Goal: Check status: Check status

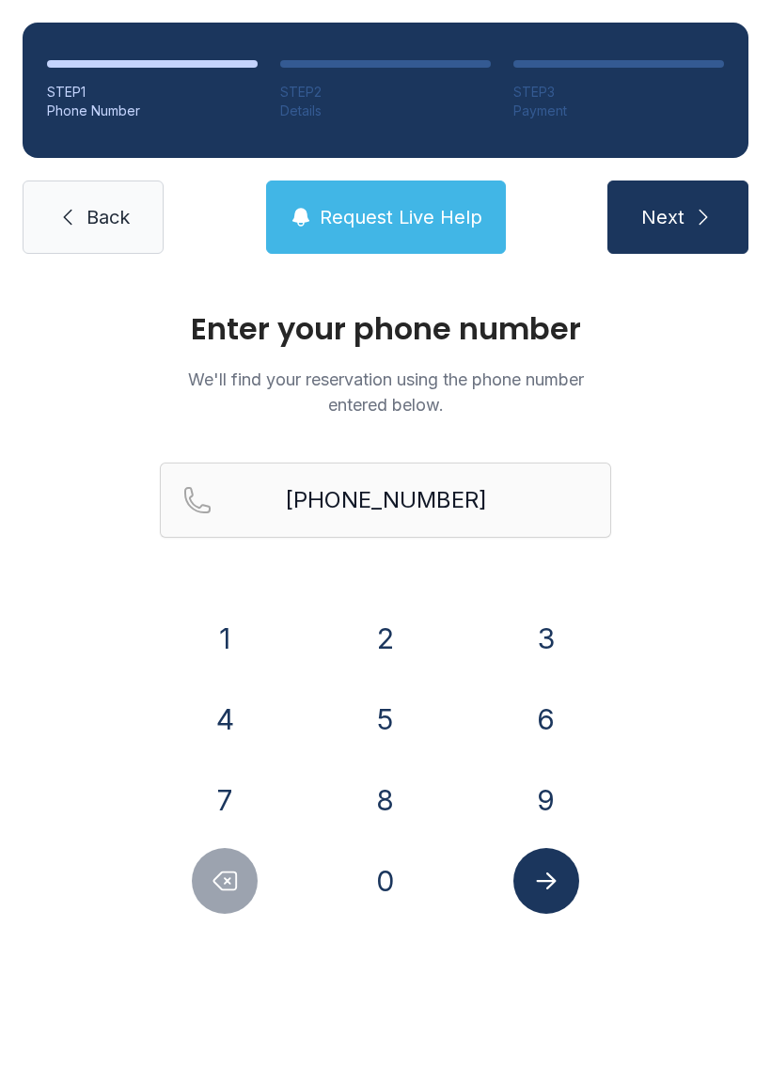
click at [118, 208] on span "Back" at bounding box center [107, 217] width 43 height 26
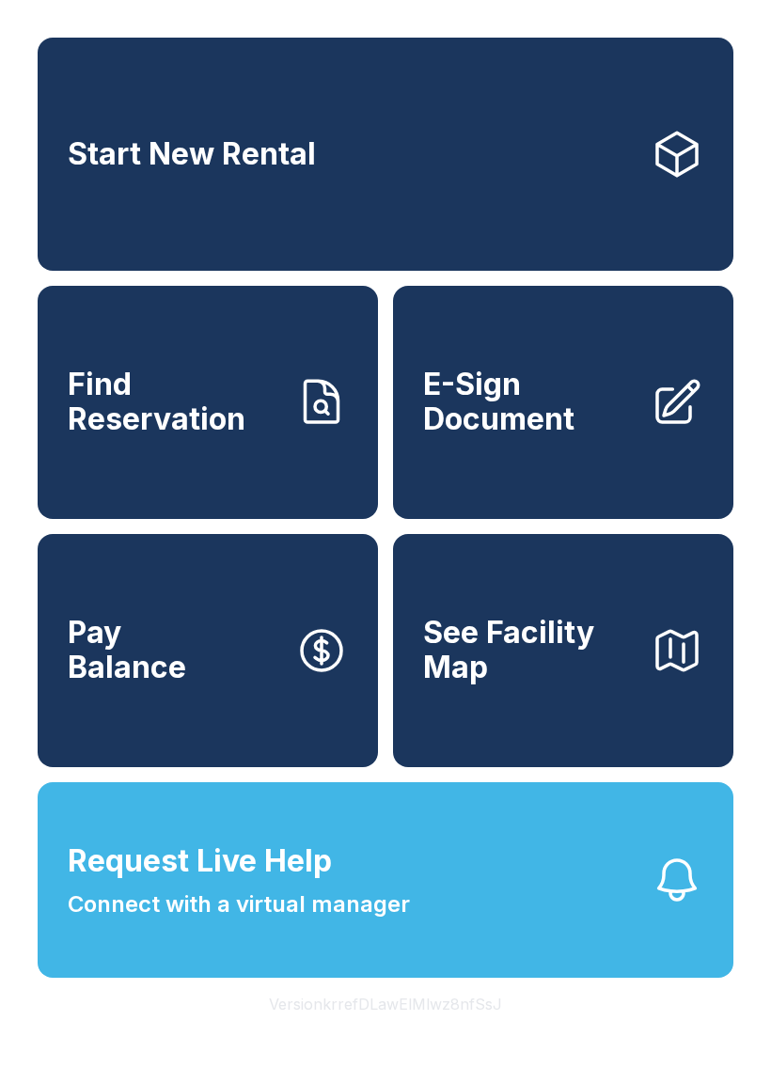
click at [506, 977] on button "Request Live Help Connect with a virtual manager" at bounding box center [386, 879] width 696 height 195
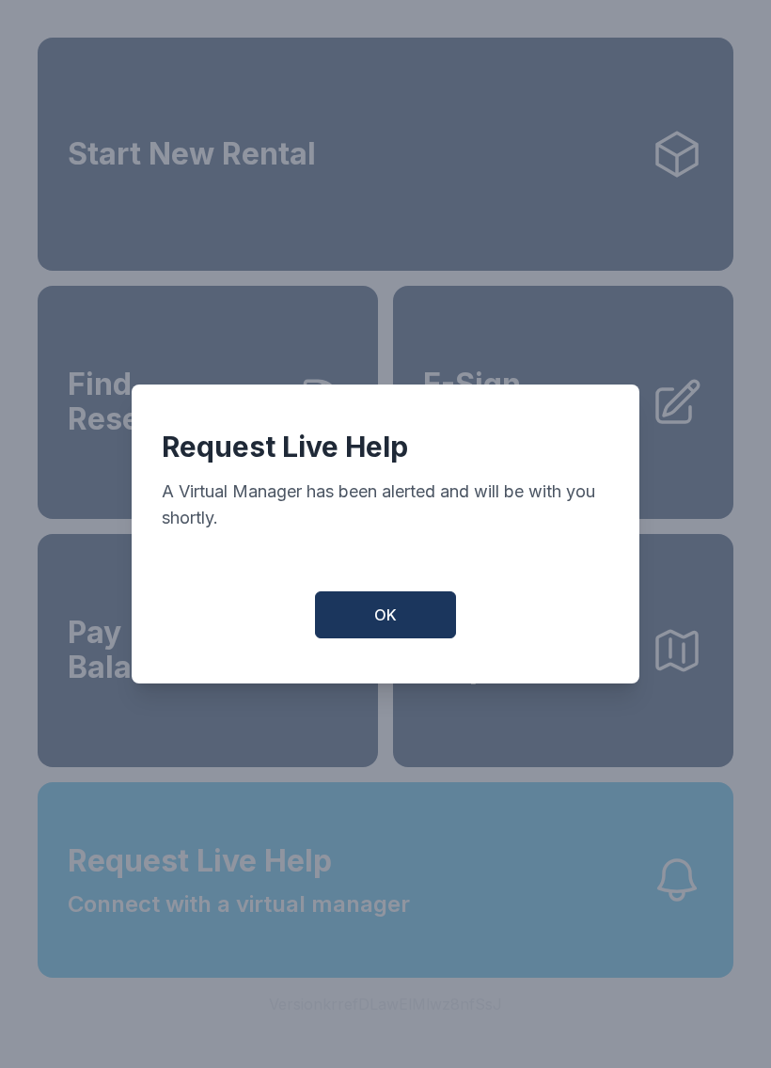
click at [437, 622] on button "OK" at bounding box center [385, 614] width 141 height 47
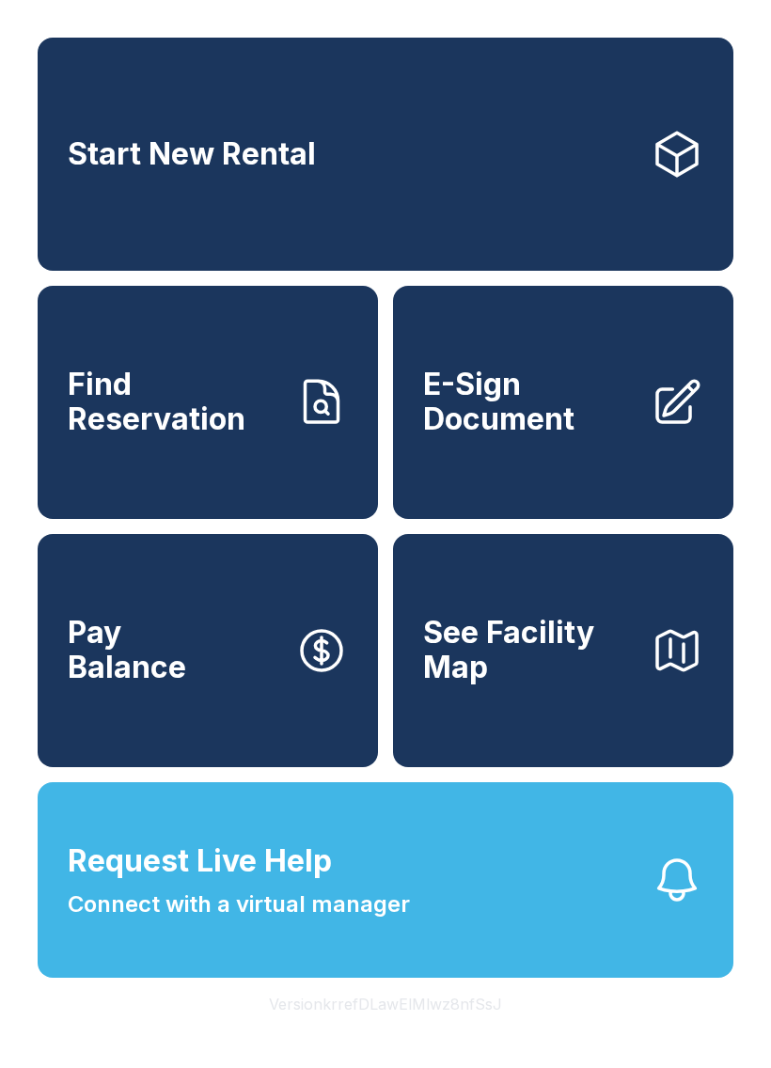
click at [234, 884] on span "Request Live Help" at bounding box center [200, 860] width 264 height 45
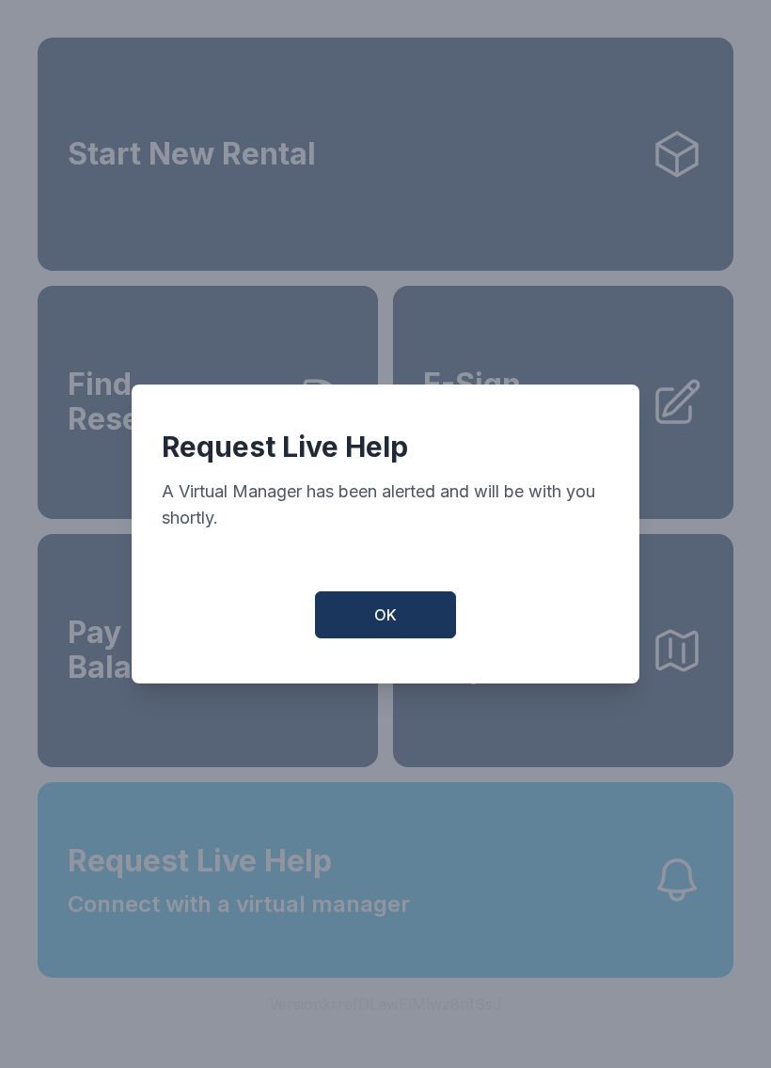
click at [403, 618] on button "OK" at bounding box center [385, 614] width 141 height 47
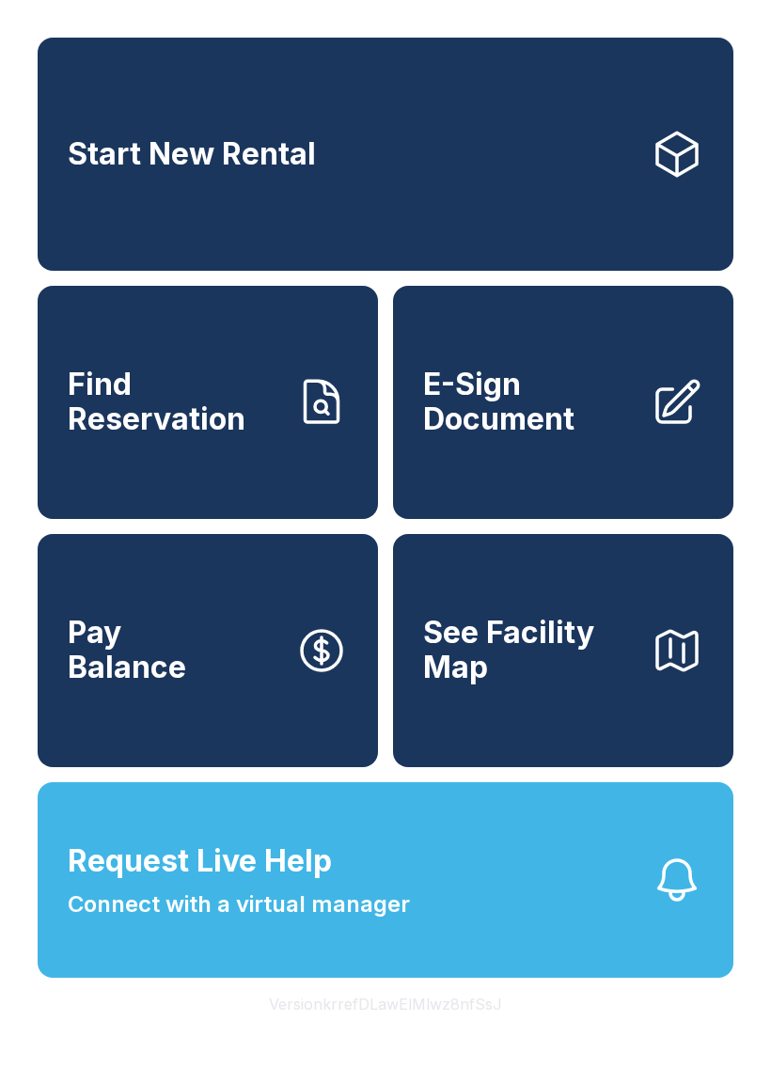
click at [236, 436] on span "Find Reservation" at bounding box center [174, 402] width 212 height 69
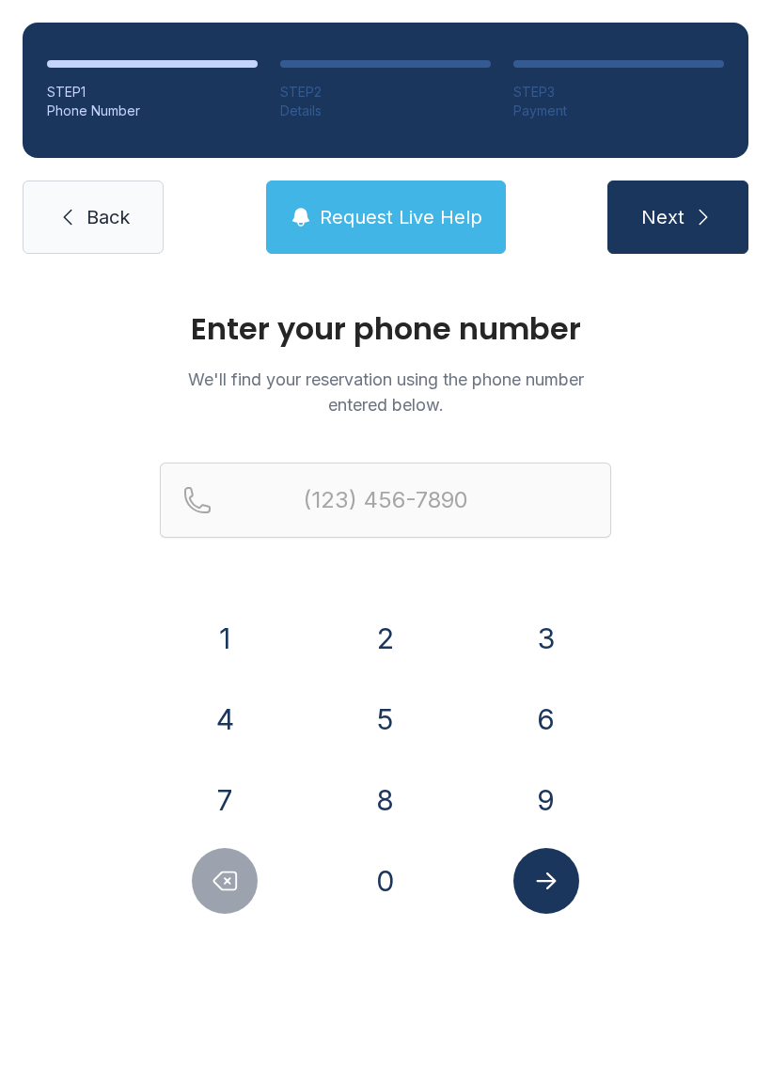
click at [382, 789] on button "8" at bounding box center [385, 800] width 66 height 66
click at [400, 642] on button "2" at bounding box center [385, 638] width 66 height 66
click at [397, 784] on button "8" at bounding box center [385, 800] width 66 height 66
click at [235, 705] on button "4" at bounding box center [225, 719] width 66 height 66
click at [395, 714] on button "5" at bounding box center [385, 719] width 66 height 66
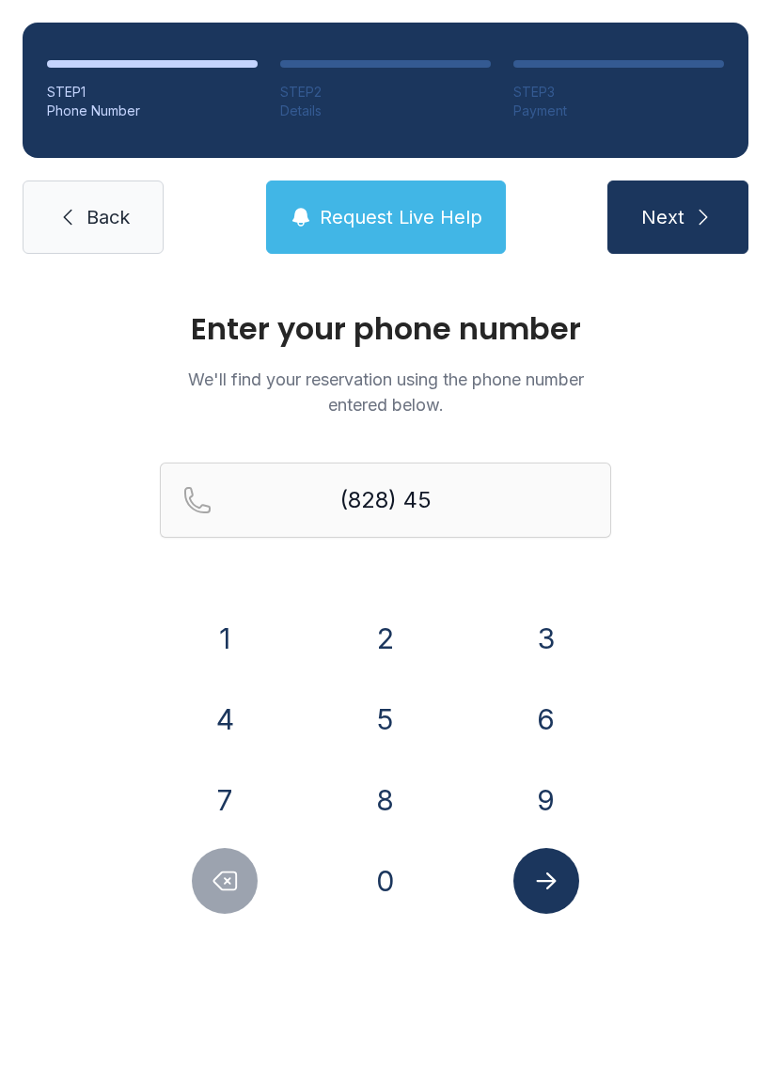
click at [400, 863] on button "0" at bounding box center [385, 881] width 66 height 66
click at [407, 718] on button "5" at bounding box center [385, 719] width 66 height 66
click at [239, 635] on button "1" at bounding box center [225, 638] width 66 height 66
click at [546, 642] on button "3" at bounding box center [546, 638] width 66 height 66
click at [387, 786] on button "8" at bounding box center [385, 800] width 66 height 66
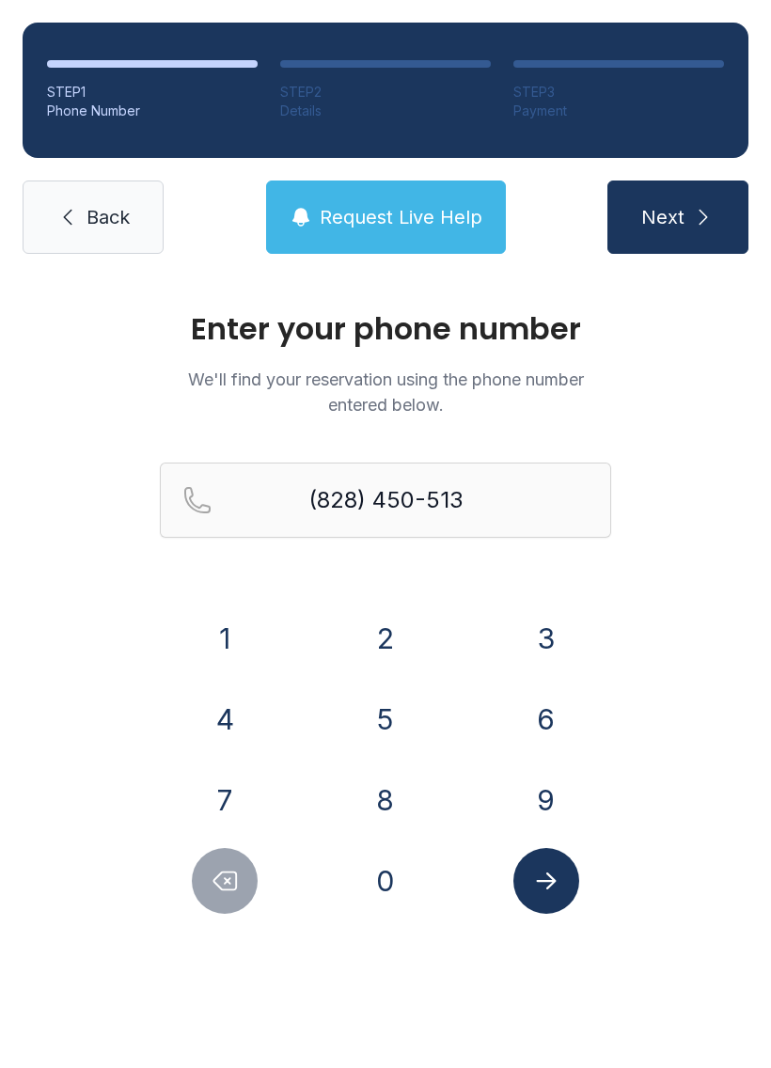
type input "[PHONE_NUMBER]"
click at [577, 879] on button "Submit lookup form" at bounding box center [546, 881] width 66 height 66
